Goal: Information Seeking & Learning: Learn about a topic

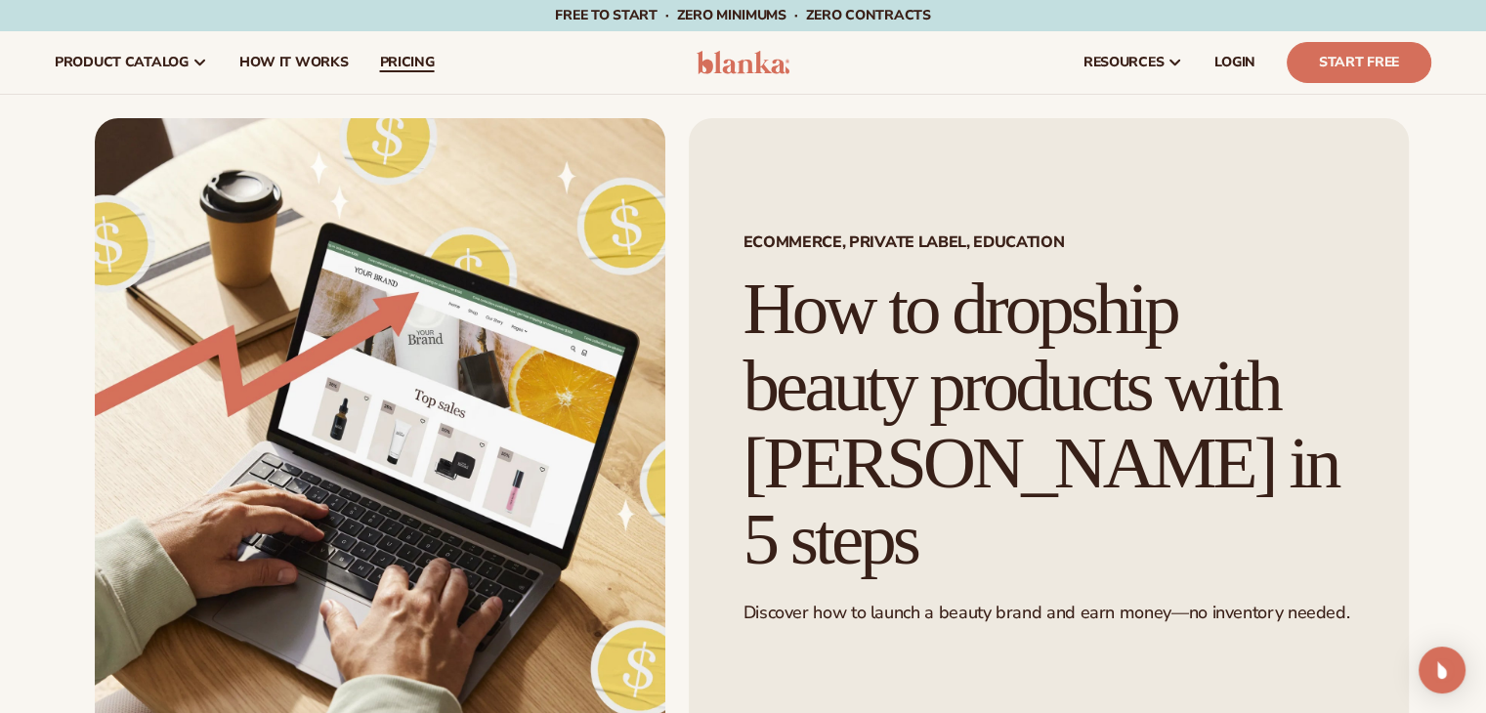
click at [429, 63] on span "pricing" at bounding box center [406, 63] width 55 height 16
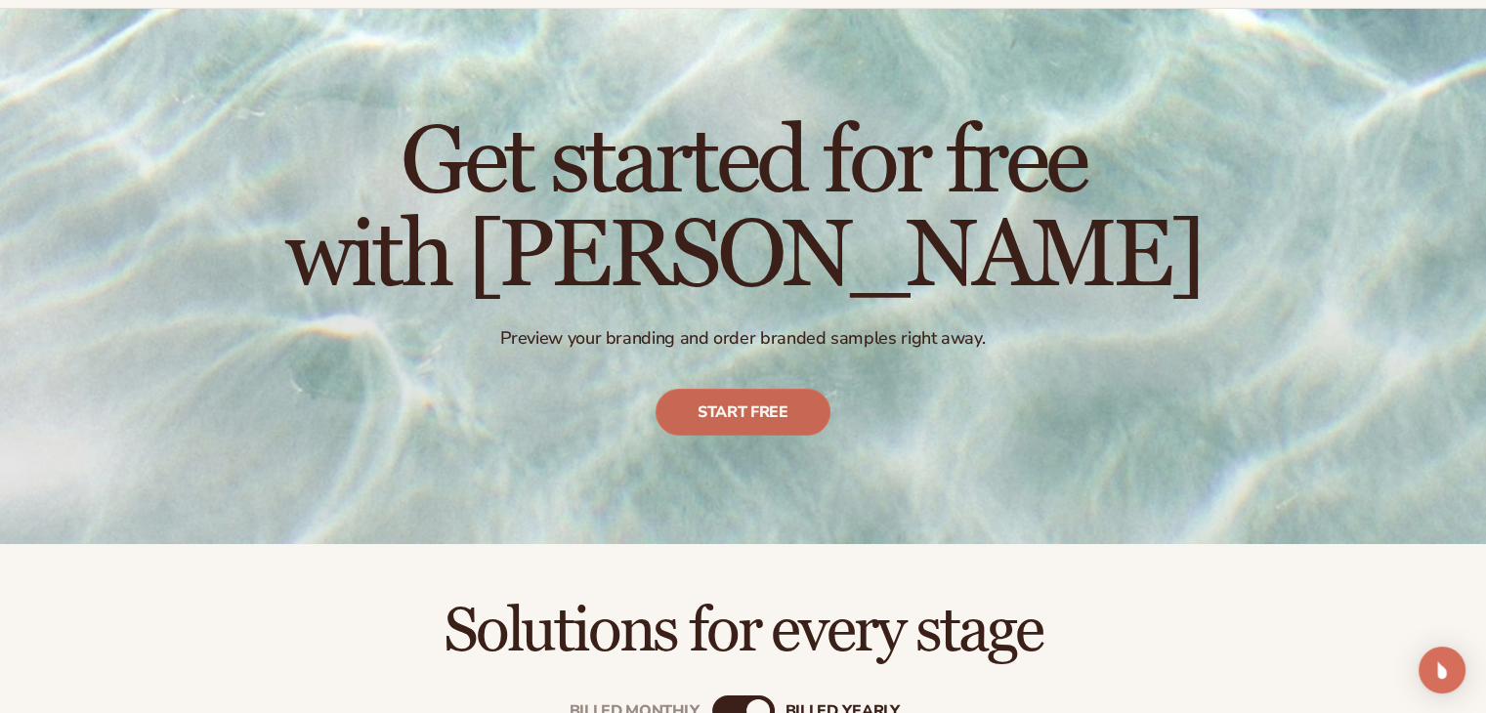
scroll to position [391, 0]
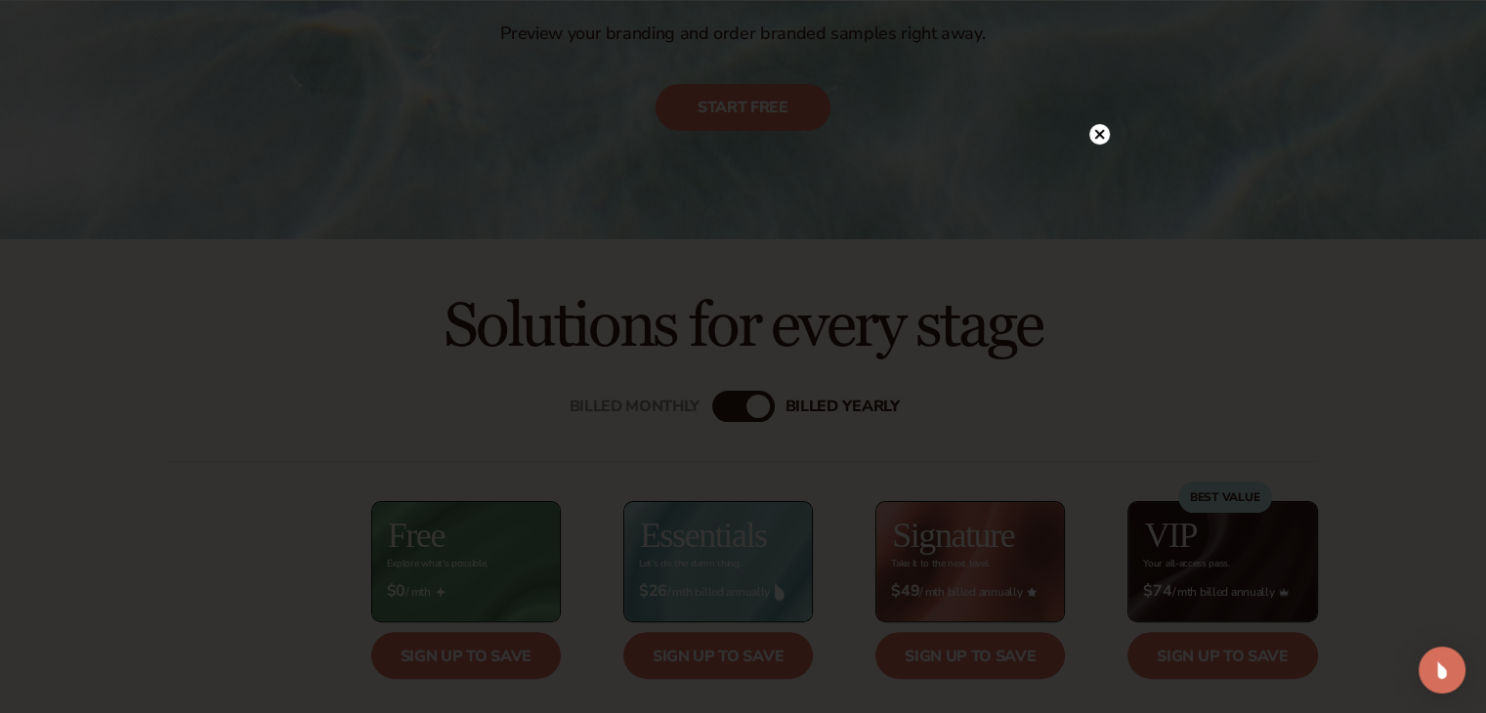
click at [1106, 138] on circle at bounding box center [1099, 134] width 21 height 21
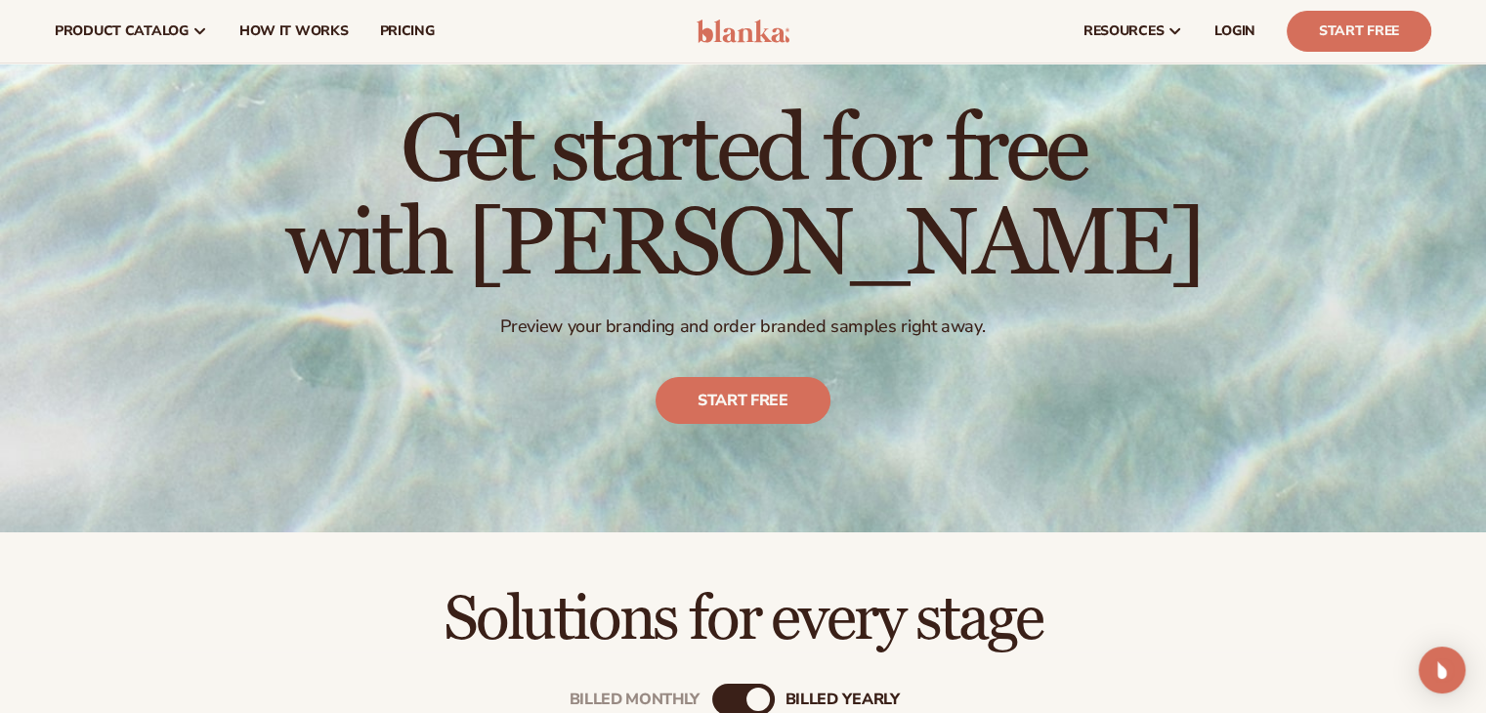
scroll to position [0, 0]
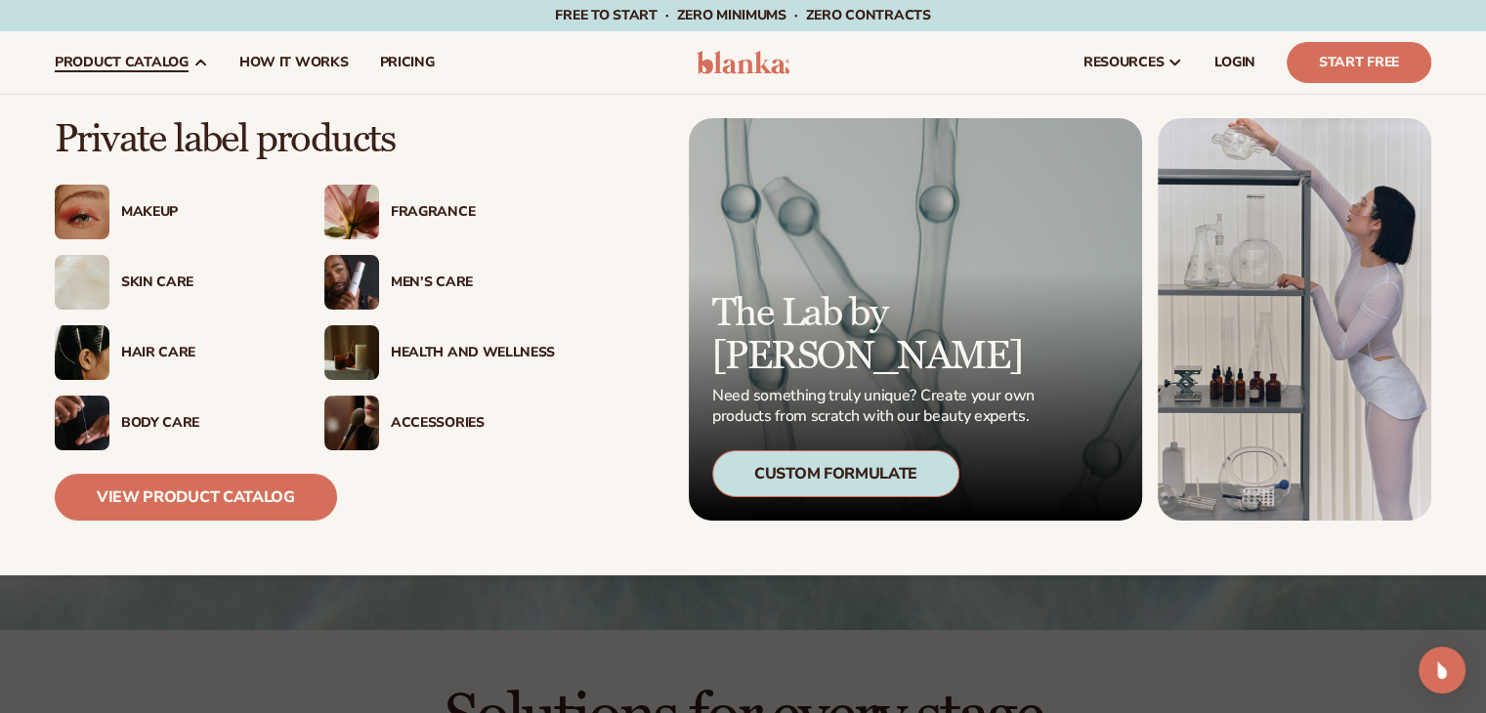
click at [156, 216] on div "Makeup" at bounding box center [203, 212] width 164 height 17
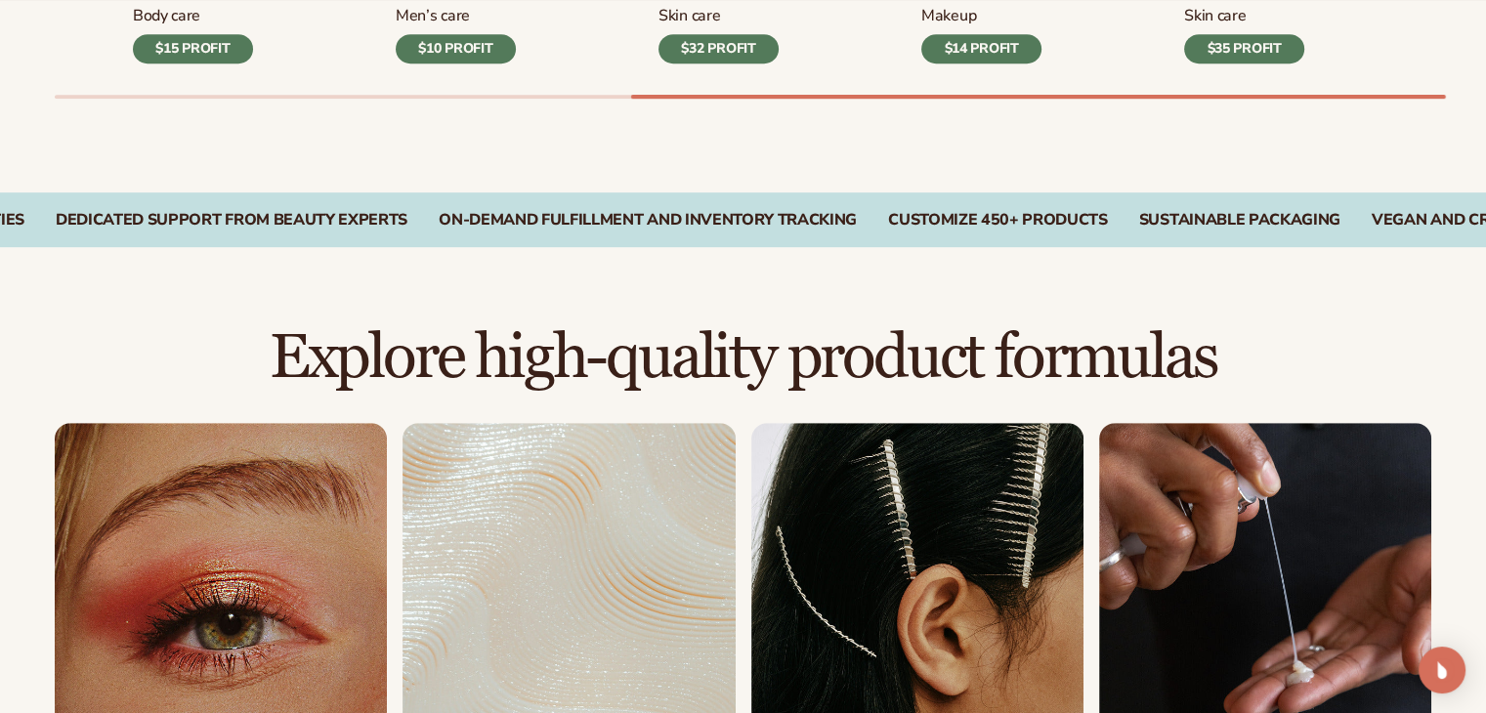
scroll to position [1270, 0]
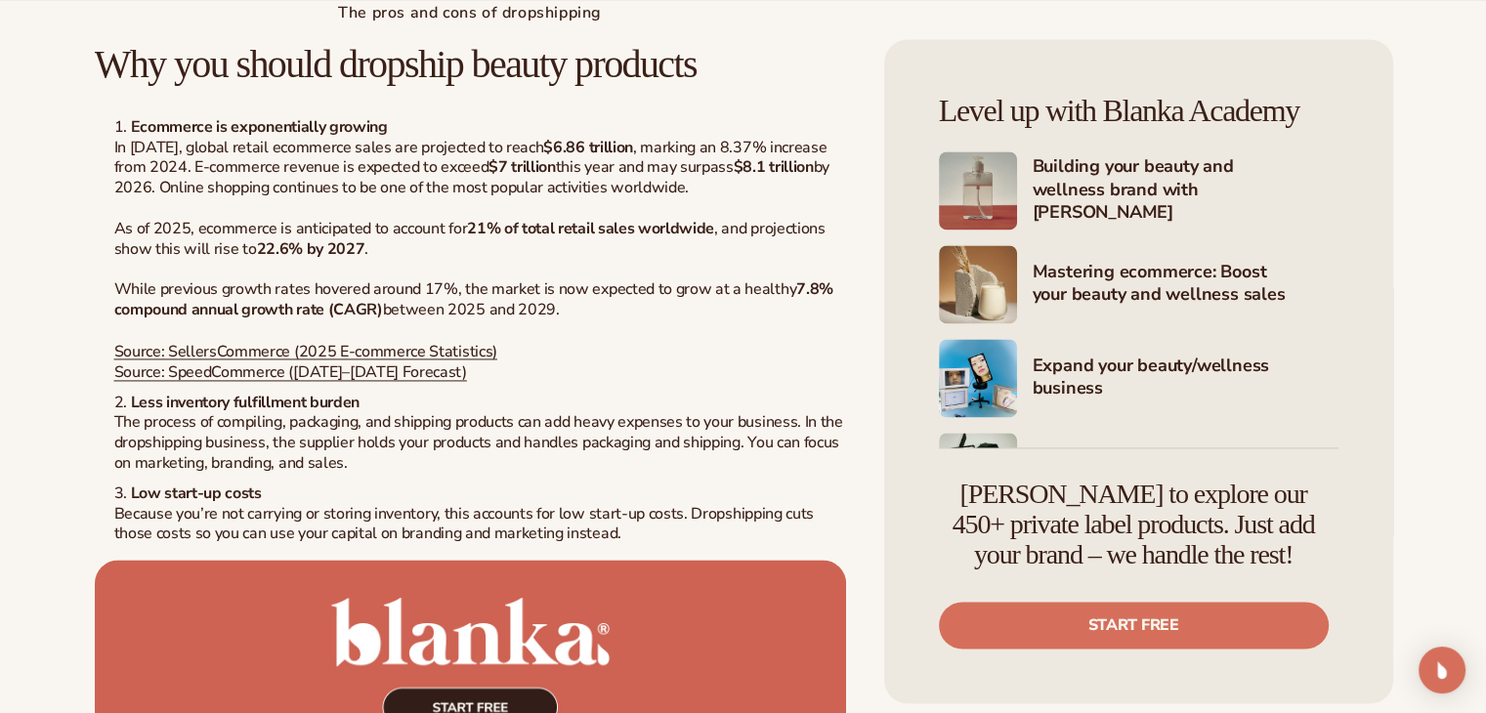
scroll to position [2833, 0]
